Goal: Contribute content: Add original content to the website for others to see

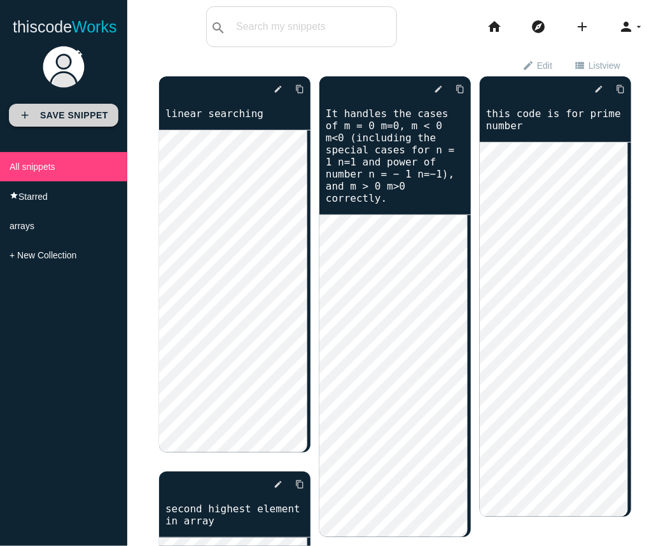
click at [50, 115] on b "Save Snippet" at bounding box center [74, 115] width 68 height 10
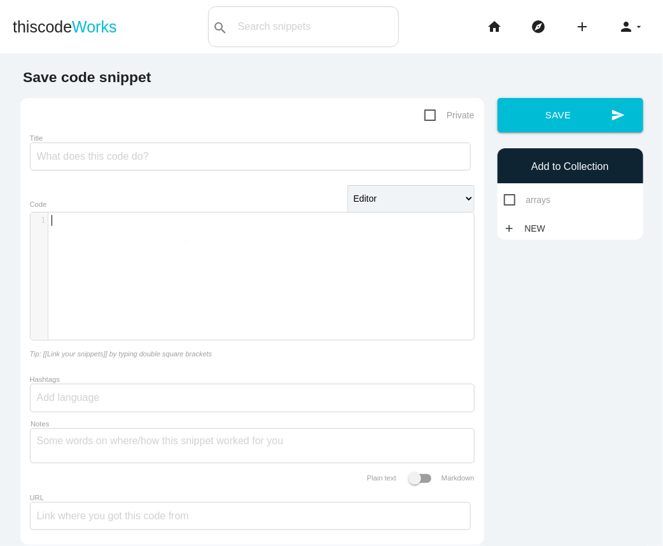
type textarea "​"
paste textarea
type textarea "​"
click at [66, 248] on div "​ x 1 ​" at bounding box center [262, 286] width 463 height 146
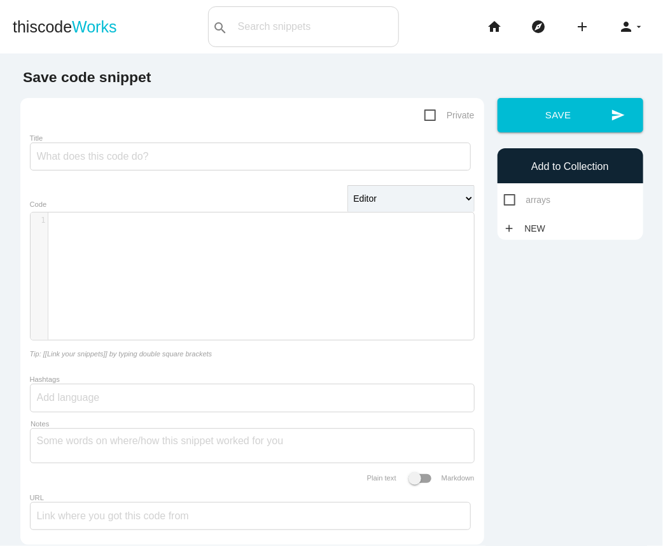
type textarea "​"
